Goal: Task Accomplishment & Management: Manage account settings

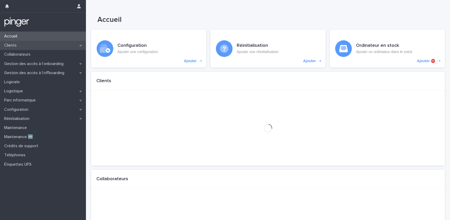
click at [30, 48] on div "Clients" at bounding box center [43, 45] width 86 height 9
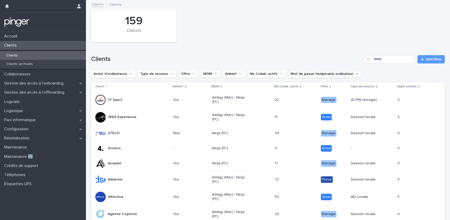
click at [299, 74] on button "Mot de passe temporaire ordinateur" at bounding box center [325, 74] width 74 height 8
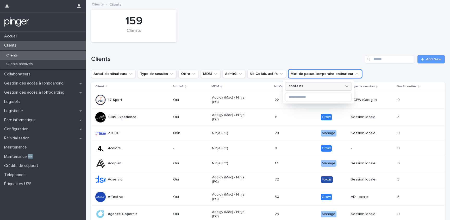
click at [297, 86] on p "contains" at bounding box center [296, 86] width 15 height 4
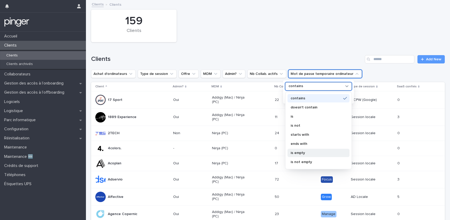
click at [297, 152] on p "is empty" at bounding box center [316, 153] width 51 height 4
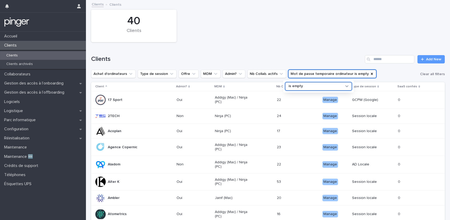
click at [255, 64] on div "Clients Add New" at bounding box center [268, 57] width 354 height 25
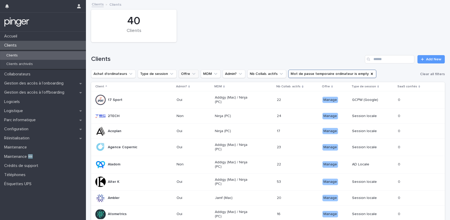
click at [185, 73] on button "Offre" at bounding box center [189, 74] width 20 height 8
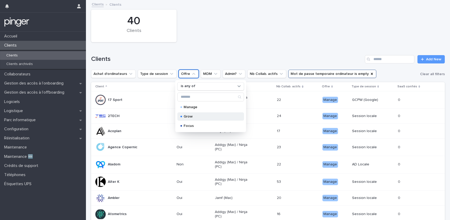
click at [188, 116] on p "Grow" at bounding box center [210, 117] width 52 height 4
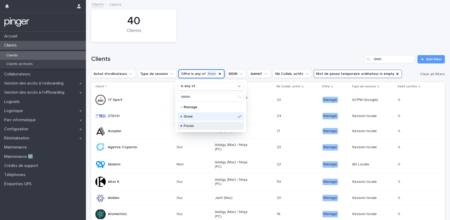
click at [188, 125] on p "Focus" at bounding box center [210, 126] width 52 height 4
click at [203, 49] on div "Clients Add New" at bounding box center [268, 57] width 354 height 25
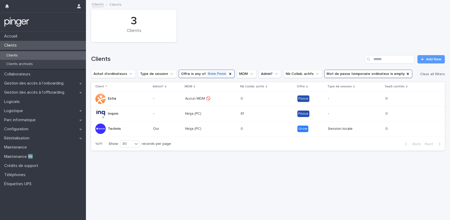
drag, startPoint x: 115, startPoint y: 55, endPoint x: 244, endPoint y: 209, distance: 200.5
click at [244, 209] on div "Loading... Saving… Loading... Saving… 3 Clients Clients Add New Achat d'ordinat…" at bounding box center [268, 111] width 364 height 220
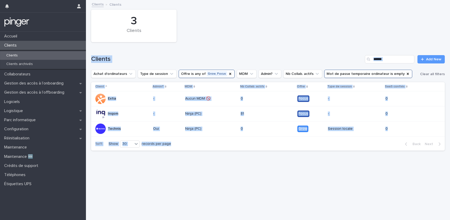
drag, startPoint x: 239, startPoint y: 190, endPoint x: 116, endPoint y: 53, distance: 183.8
click at [117, 54] on div "Loading... Saving… Loading... Saving… 3 Clients Clients Add New Achat d'ordinat…" at bounding box center [268, 104] width 359 height 207
click at [116, 53] on div "Clients Add New" at bounding box center [268, 57] width 354 height 25
drag, startPoint x: 192, startPoint y: 117, endPoint x: 268, endPoint y: 190, distance: 105.0
click at [268, 190] on div "Loading... Saving… Loading... Saving… 3 Clients Clients Add New Achat d'ordinat…" at bounding box center [268, 104] width 359 height 207
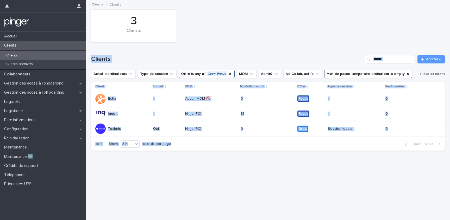
click at [268, 190] on div "Loading... Saving… Loading... Saving… 3 Clients Clients Add New Achat d'ordinat…" at bounding box center [268, 104] width 359 height 207
drag, startPoint x: 273, startPoint y: 192, endPoint x: 105, endPoint y: 57, distance: 214.5
click at [105, 57] on div "Loading... Saving… Loading... Saving… 3 Clients Clients Add New Achat d'ordinat…" at bounding box center [268, 104] width 359 height 207
click at [105, 57] on h1 "Clients" at bounding box center [227, 59] width 272 height 8
drag, startPoint x: 105, startPoint y: 57, endPoint x: 243, endPoint y: 159, distance: 170.8
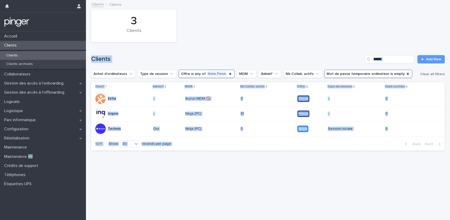
click at [243, 159] on div "Loading... Saving… Loading... Saving… 3 Clients Clients Add New Achat d'ordinat…" at bounding box center [268, 104] width 359 height 207
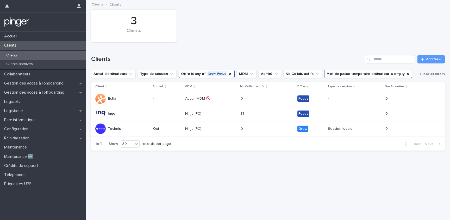
drag, startPoint x: 243, startPoint y: 159, endPoint x: 193, endPoint y: 164, distance: 50.0
click at [193, 164] on div "Loading... Saving… Loading... Saving… 3 Clients Clients Add New Achat d'ordinat…" at bounding box center [268, 104] width 359 height 207
drag, startPoint x: 192, startPoint y: 164, endPoint x: 171, endPoint y: 152, distance: 24.4
click at [171, 152] on div "Loading... Saving… Loading... Saving… 3 Clients Clients Add New Achat d'ordinat…" at bounding box center [268, 104] width 359 height 207
click at [225, 177] on div "Loading... Saving… Loading... Saving… 3 Clients Clients Add New Achat d'ordinat…" at bounding box center [268, 104] width 359 height 207
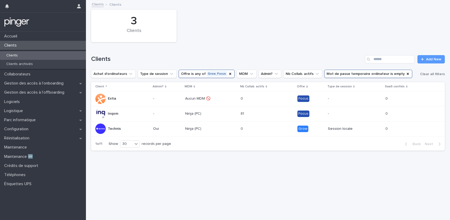
click at [115, 130] on p "Technis" at bounding box center [114, 129] width 13 height 4
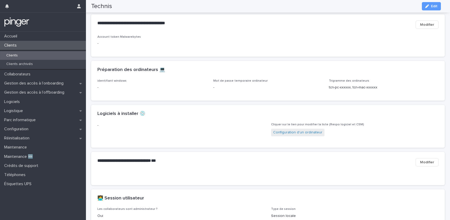
scroll to position [343, 0]
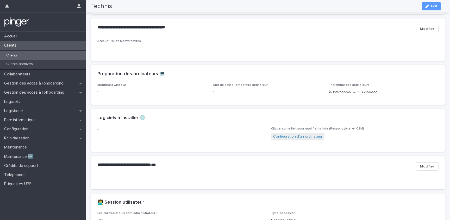
click at [226, 95] on p "-" at bounding box center [268, 91] width 110 height 5
click at [430, 7] on div "button" at bounding box center [428, 6] width 6 height 4
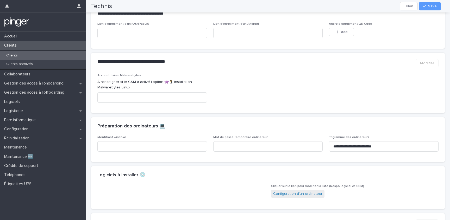
scroll to position [402, 0]
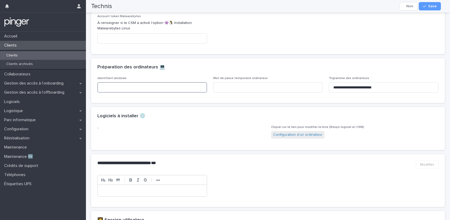
click at [116, 93] on input at bounding box center [152, 87] width 110 height 10
paste input "**********"
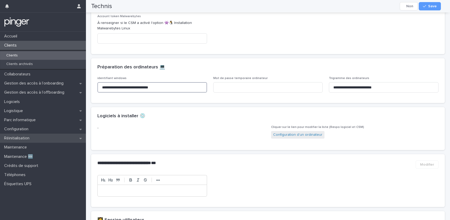
type input "**********"
click at [265, 93] on input at bounding box center [268, 87] width 110 height 10
paste input "**********"
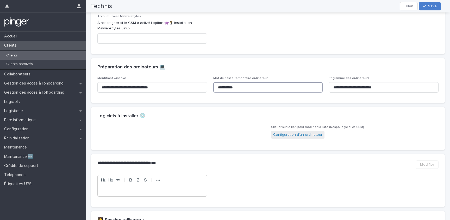
type input "**********"
click at [426, 5] on icon "button" at bounding box center [424, 6] width 3 height 4
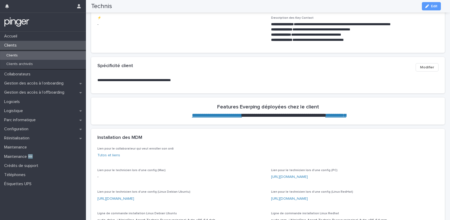
scroll to position [0, 0]
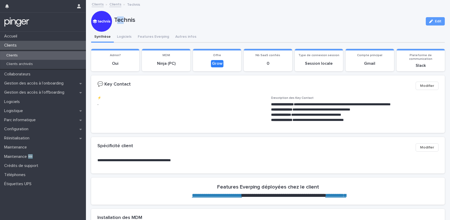
drag, startPoint x: 124, startPoint y: 17, endPoint x: 117, endPoint y: 17, distance: 7.8
click at [117, 17] on p "Technis" at bounding box center [268, 20] width 308 height 8
drag, startPoint x: 117, startPoint y: 17, endPoint x: 155, endPoint y: 24, distance: 39.0
click at [155, 24] on div "Technis" at bounding box center [268, 21] width 308 height 10
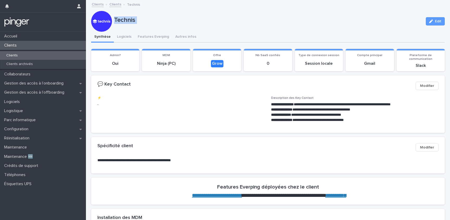
click at [155, 24] on div "Technis" at bounding box center [268, 21] width 308 height 10
click at [32, 56] on div "Clients" at bounding box center [43, 55] width 86 height 9
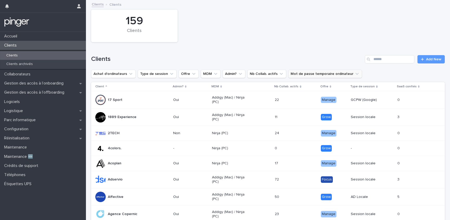
click at [305, 77] on button "Mot de passe temporaire ordinateur" at bounding box center [325, 74] width 74 height 8
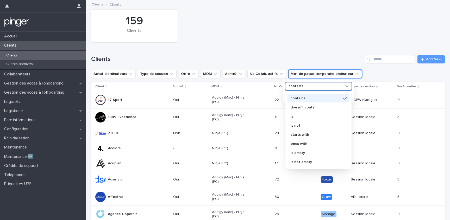
click at [302, 86] on p "contains" at bounding box center [296, 86] width 15 height 4
click at [303, 155] on div "is empty" at bounding box center [318, 153] width 62 height 8
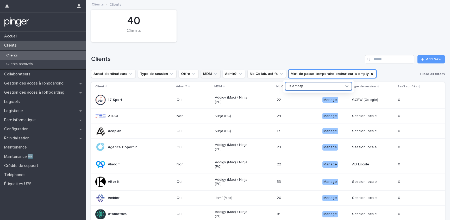
click at [214, 74] on icon "MDM" at bounding box center [215, 74] width 3 height 2
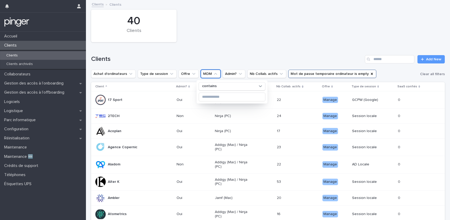
click at [242, 60] on h1 "Clients" at bounding box center [227, 59] width 272 height 8
click at [193, 73] on button "Offre" at bounding box center [189, 74] width 20 height 8
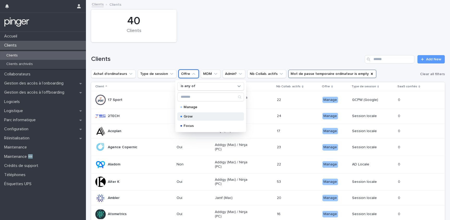
click at [201, 114] on div "Grow" at bounding box center [210, 116] width 67 height 8
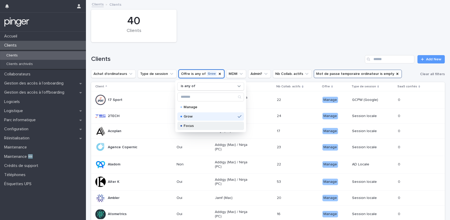
click at [201, 124] on p "Focus" at bounding box center [210, 126] width 52 height 4
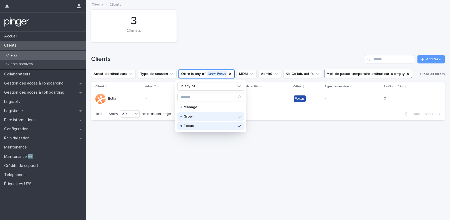
click at [203, 65] on div "Clients Add New" at bounding box center [268, 57] width 354 height 25
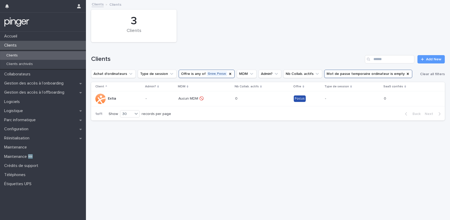
drag, startPoint x: 124, startPoint y: 59, endPoint x: 123, endPoint y: 61, distance: 3.1
click at [123, 61] on h1 "Clients" at bounding box center [227, 59] width 272 height 8
drag, startPoint x: 123, startPoint y: 61, endPoint x: 126, endPoint y: 60, distance: 3.6
click at [126, 60] on h1 "Clients" at bounding box center [227, 59] width 272 height 8
drag, startPoint x: 126, startPoint y: 60, endPoint x: 96, endPoint y: 58, distance: 30.0
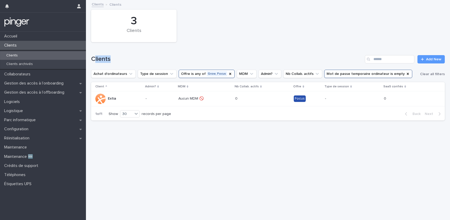
click at [96, 58] on h1 "Clients" at bounding box center [227, 59] width 272 height 8
click at [113, 61] on h1 "Clients" at bounding box center [227, 59] width 272 height 8
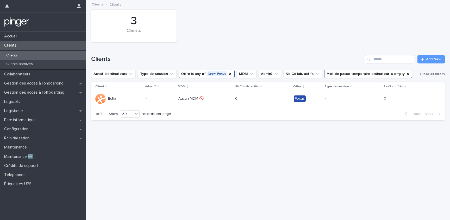
click at [107, 59] on h1 "Clients" at bounding box center [227, 59] width 272 height 8
